Goal: Navigation & Orientation: Find specific page/section

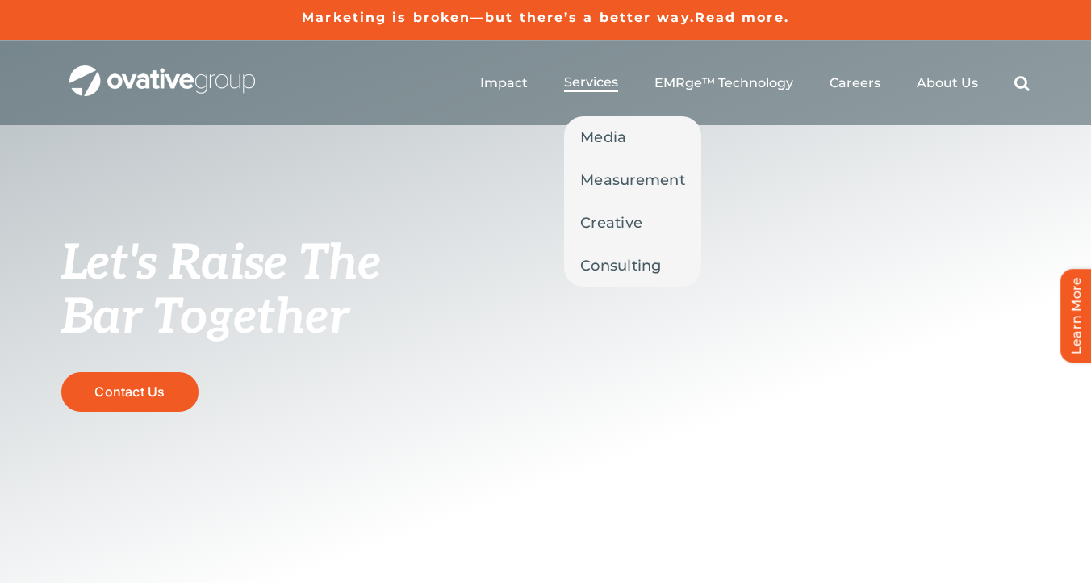
click at [598, 90] on link "Services" at bounding box center [591, 83] width 54 height 18
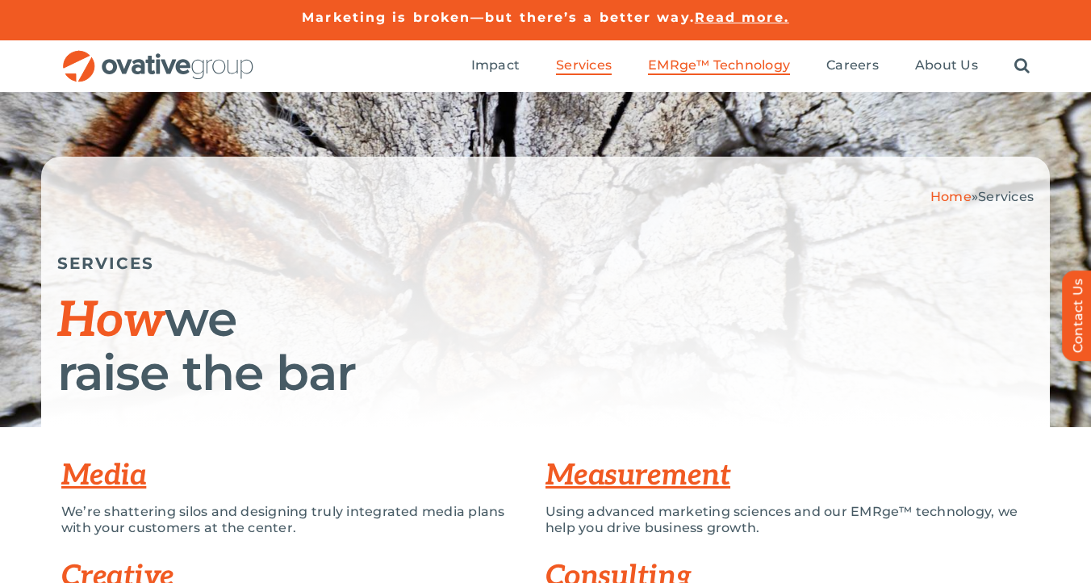
click at [677, 59] on span "EMRge™ Technology" at bounding box center [719, 65] width 142 height 16
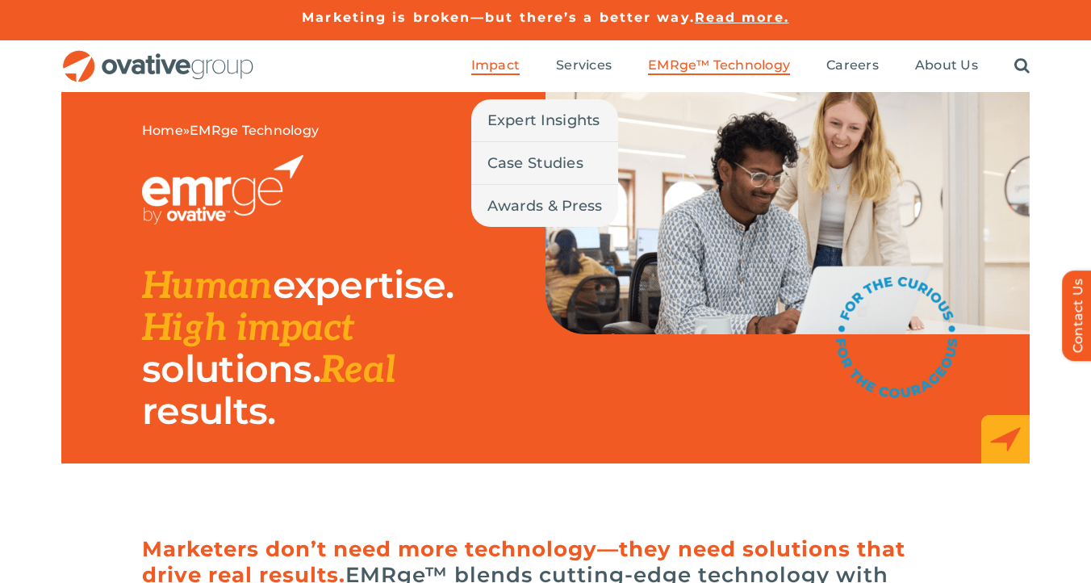
click at [513, 70] on span "Impact" at bounding box center [495, 65] width 48 height 16
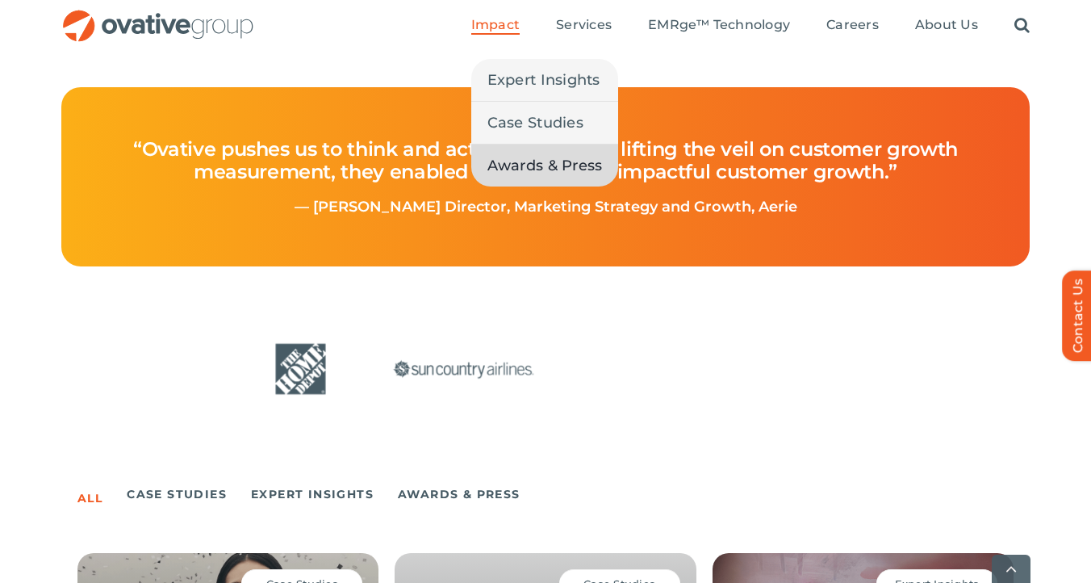
scroll to position [758, 0]
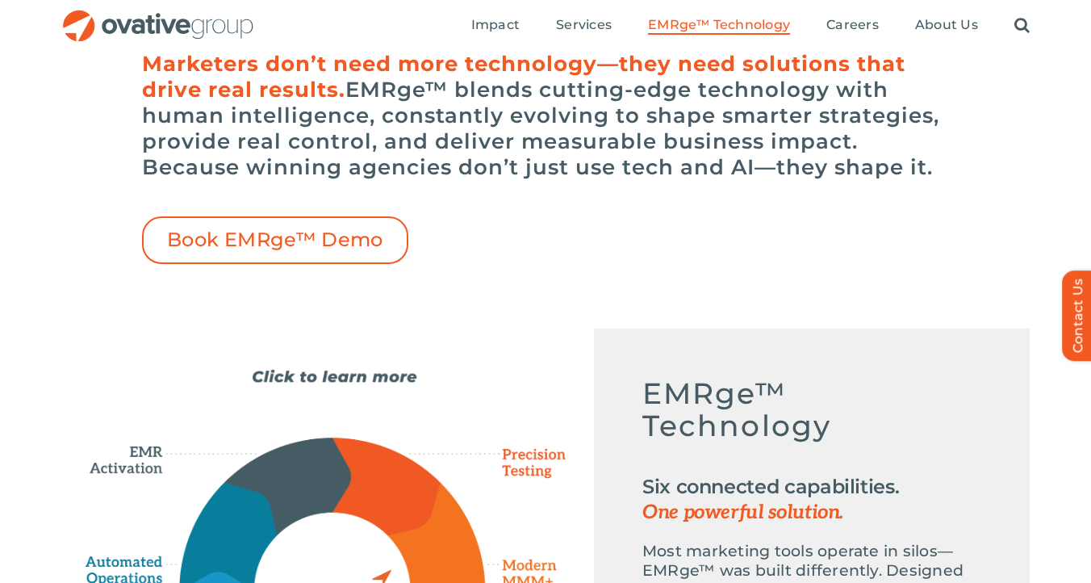
scroll to position [446, 0]
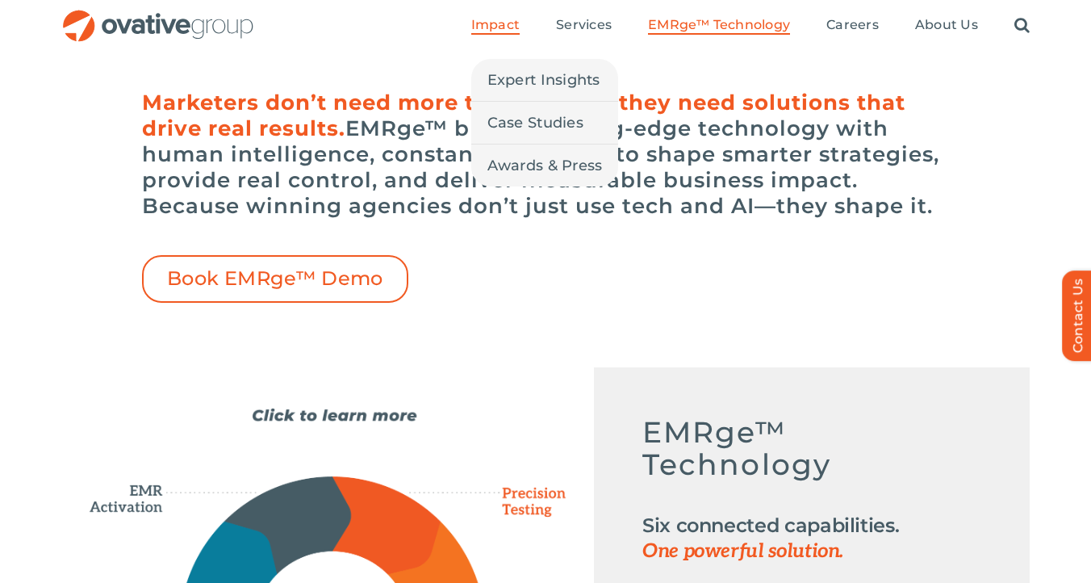
click at [484, 27] on span "Impact" at bounding box center [495, 25] width 48 height 16
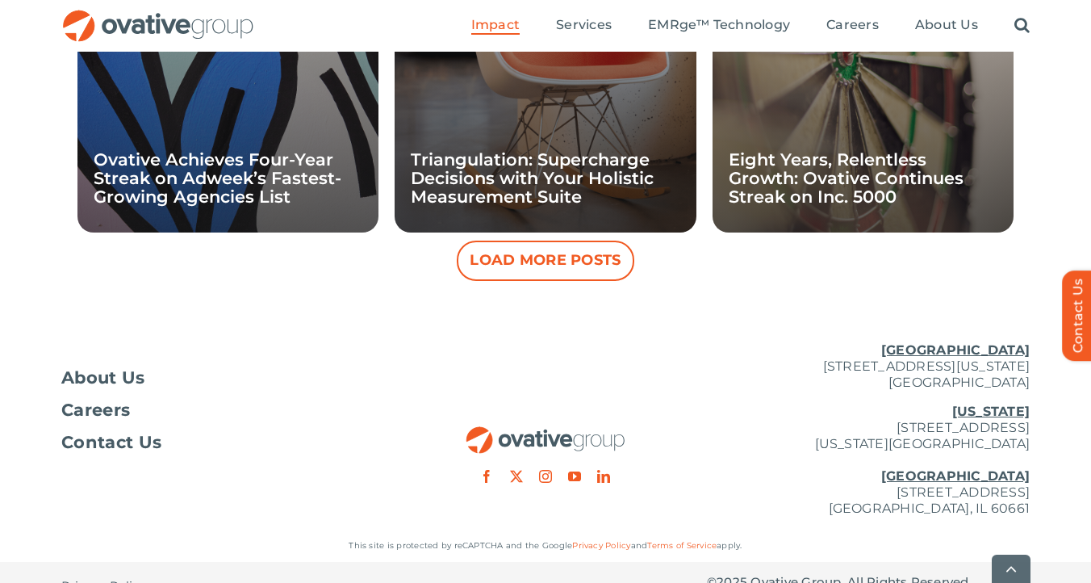
scroll to position [1782, 0]
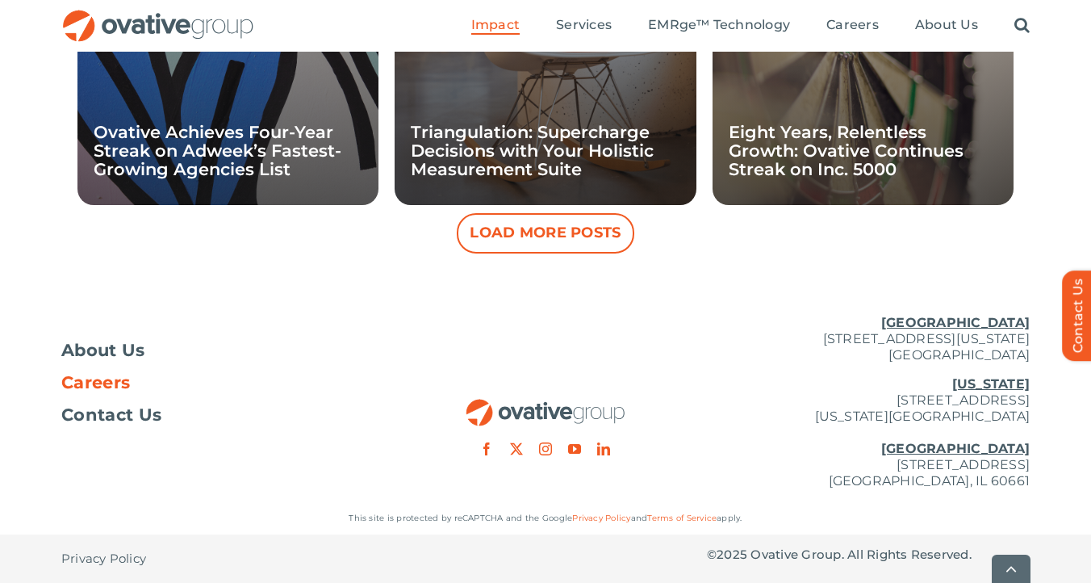
click at [109, 379] on span "Careers" at bounding box center [95, 382] width 69 height 16
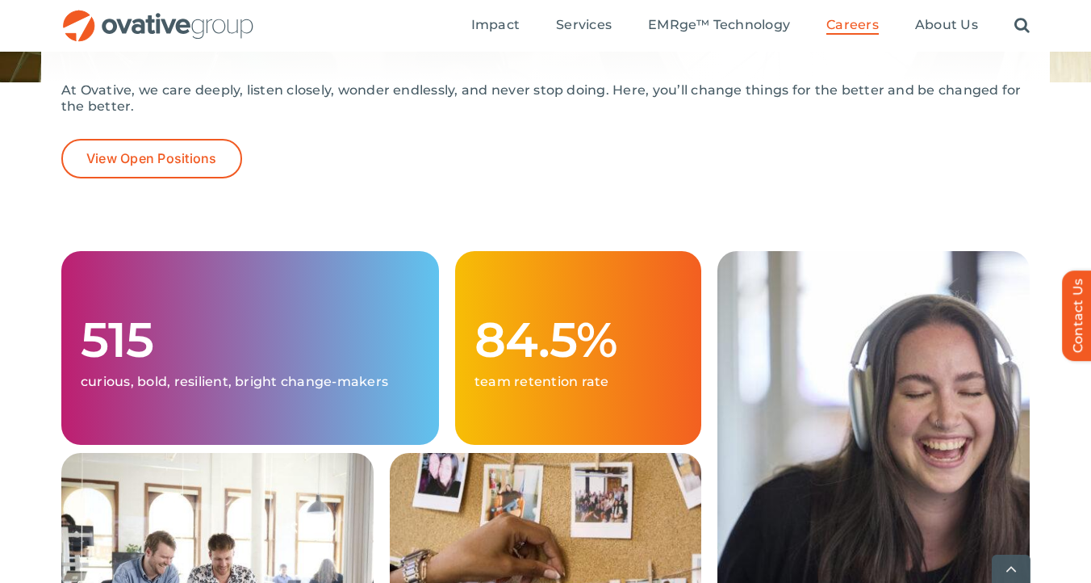
scroll to position [344, 0]
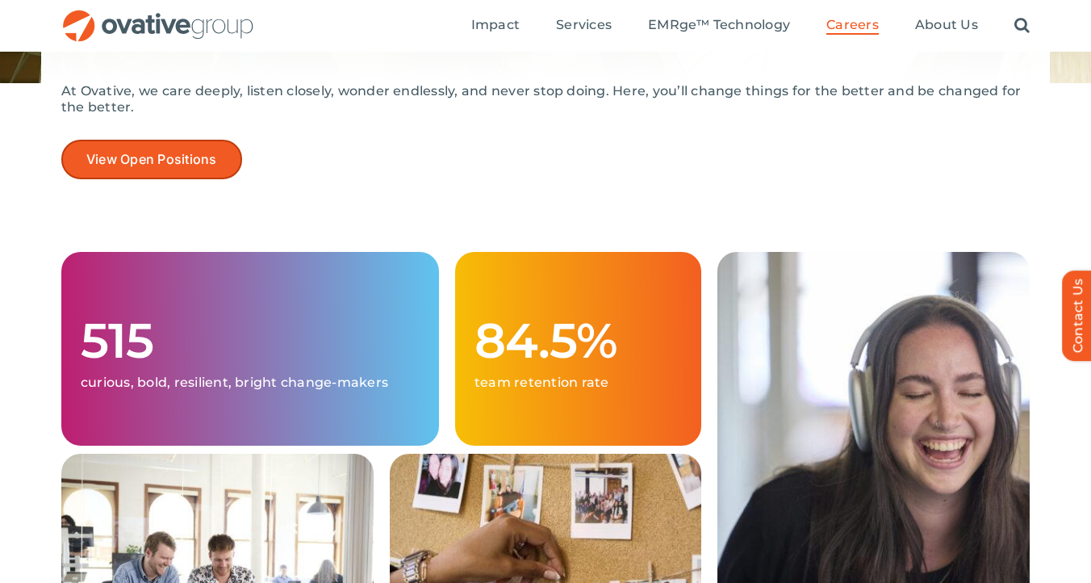
click at [116, 162] on span "View Open Positions" at bounding box center [151, 159] width 131 height 15
